Goal: Navigation & Orientation: Find specific page/section

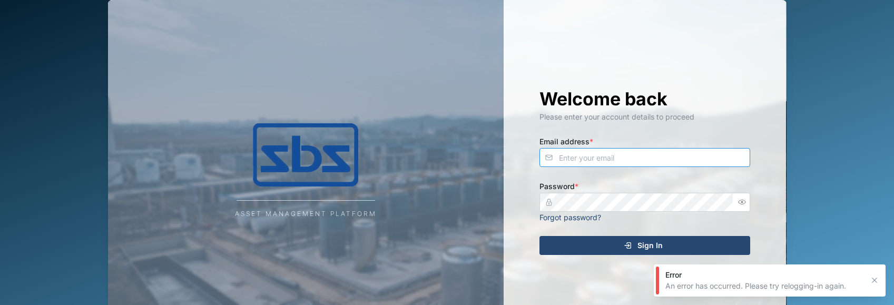
type input "[PERSON_NAME][EMAIL_ADDRESS][DOMAIN_NAME]"
click at [632, 248] on icon "submit" at bounding box center [628, 245] width 8 height 8
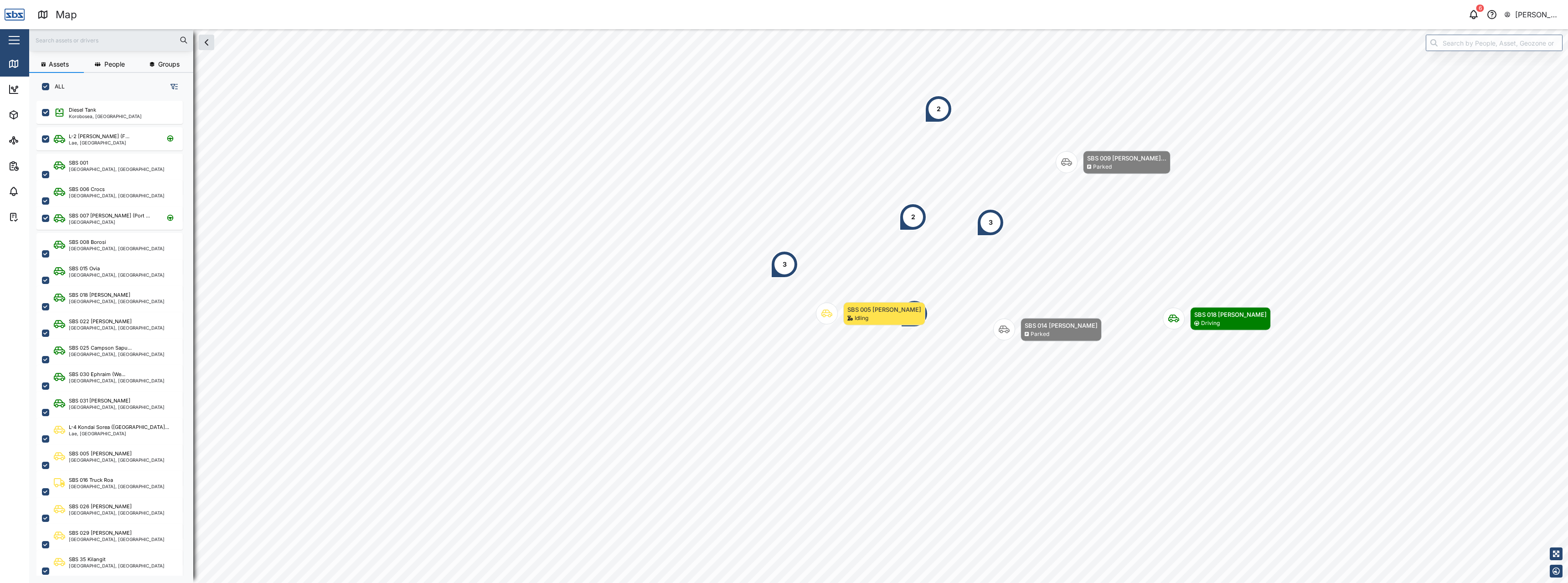
scroll to position [471, 143]
